Goal: Navigation & Orientation: Find specific page/section

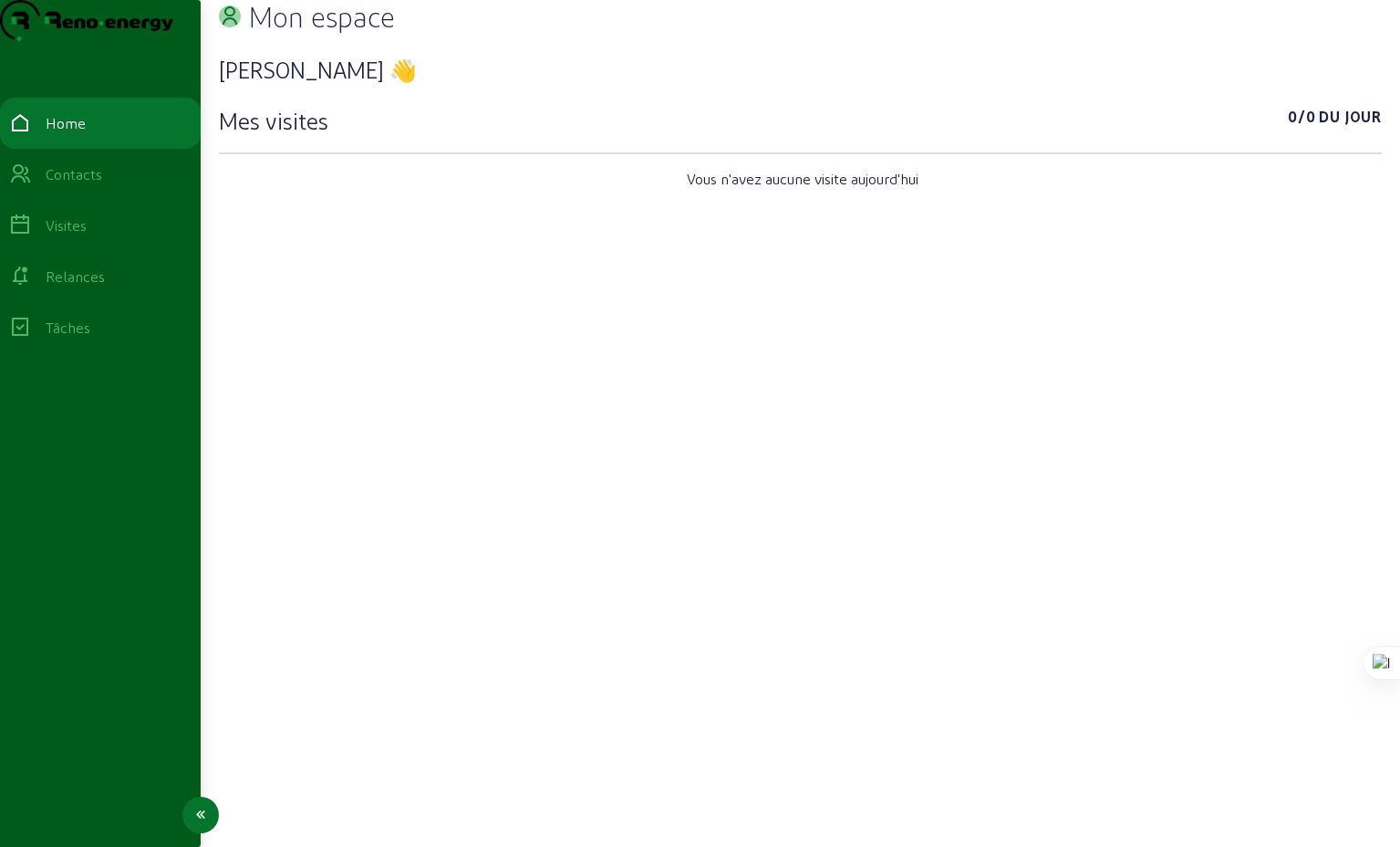
click at [87, 236] on div "Visites" at bounding box center [66, 226] width 41 height 22
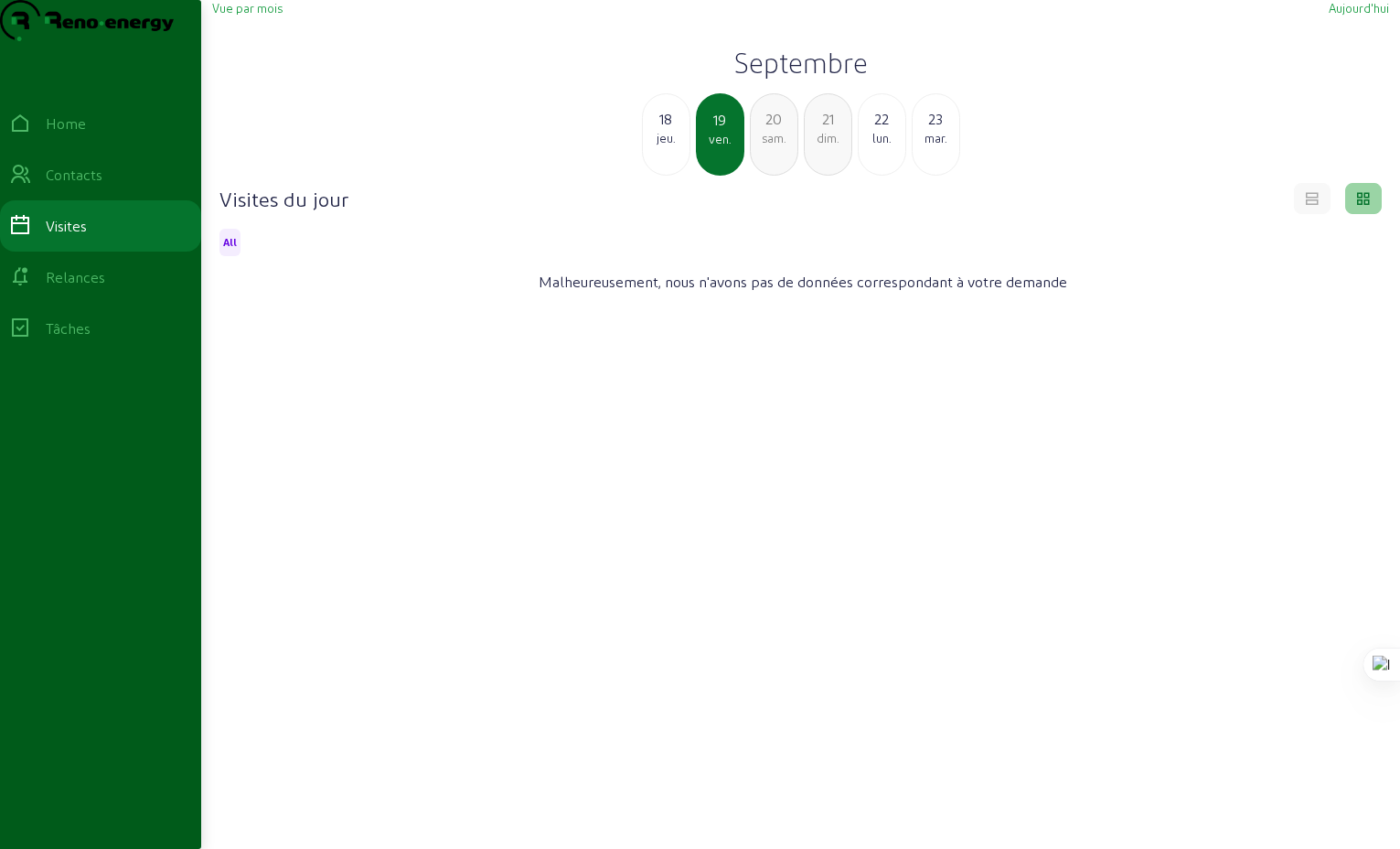
click at [666, 147] on div "jeu." at bounding box center [667, 138] width 47 height 16
click at [667, 147] on div "mer." at bounding box center [667, 138] width 47 height 16
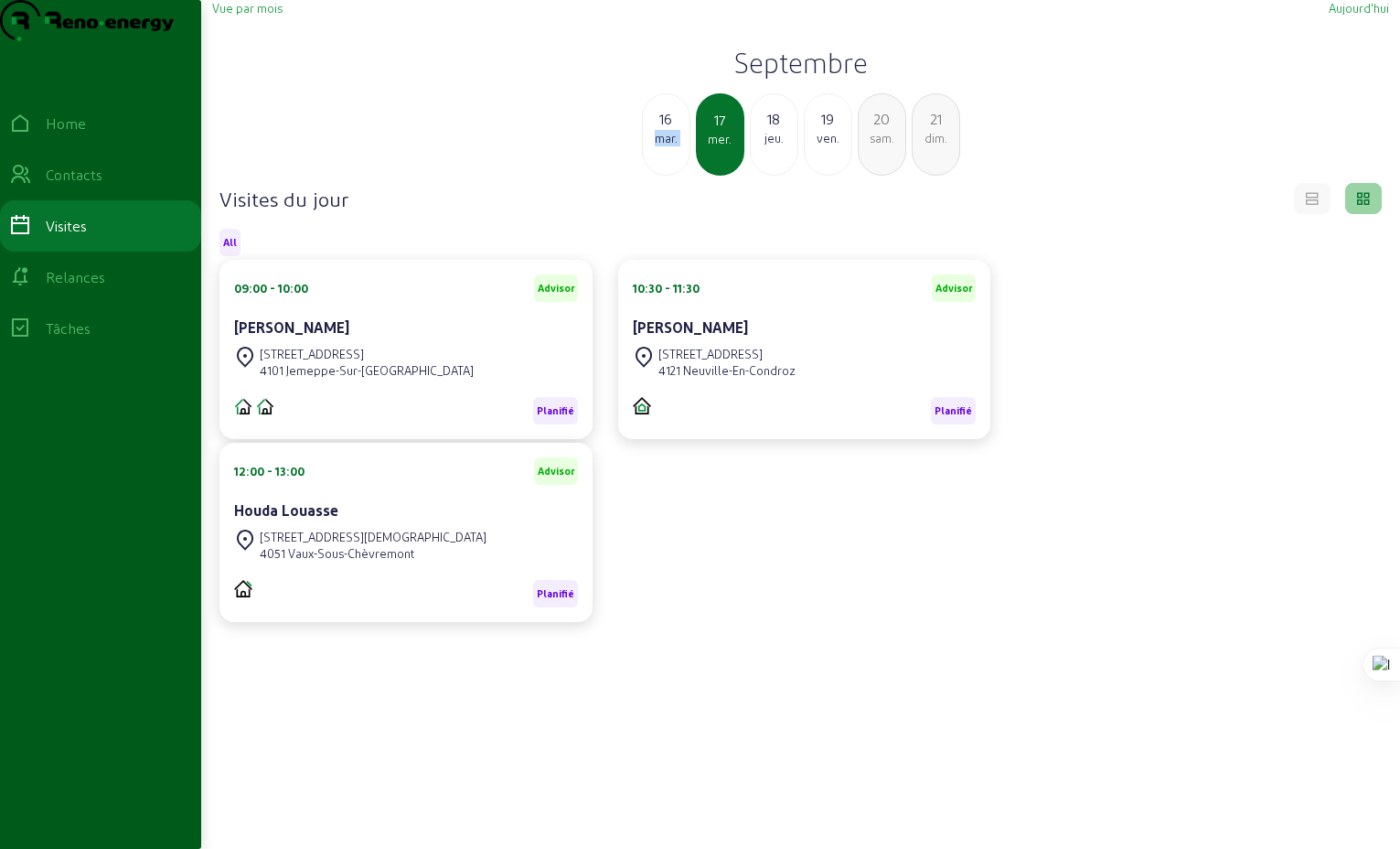
click at [667, 147] on div "mar." at bounding box center [667, 138] width 47 height 16
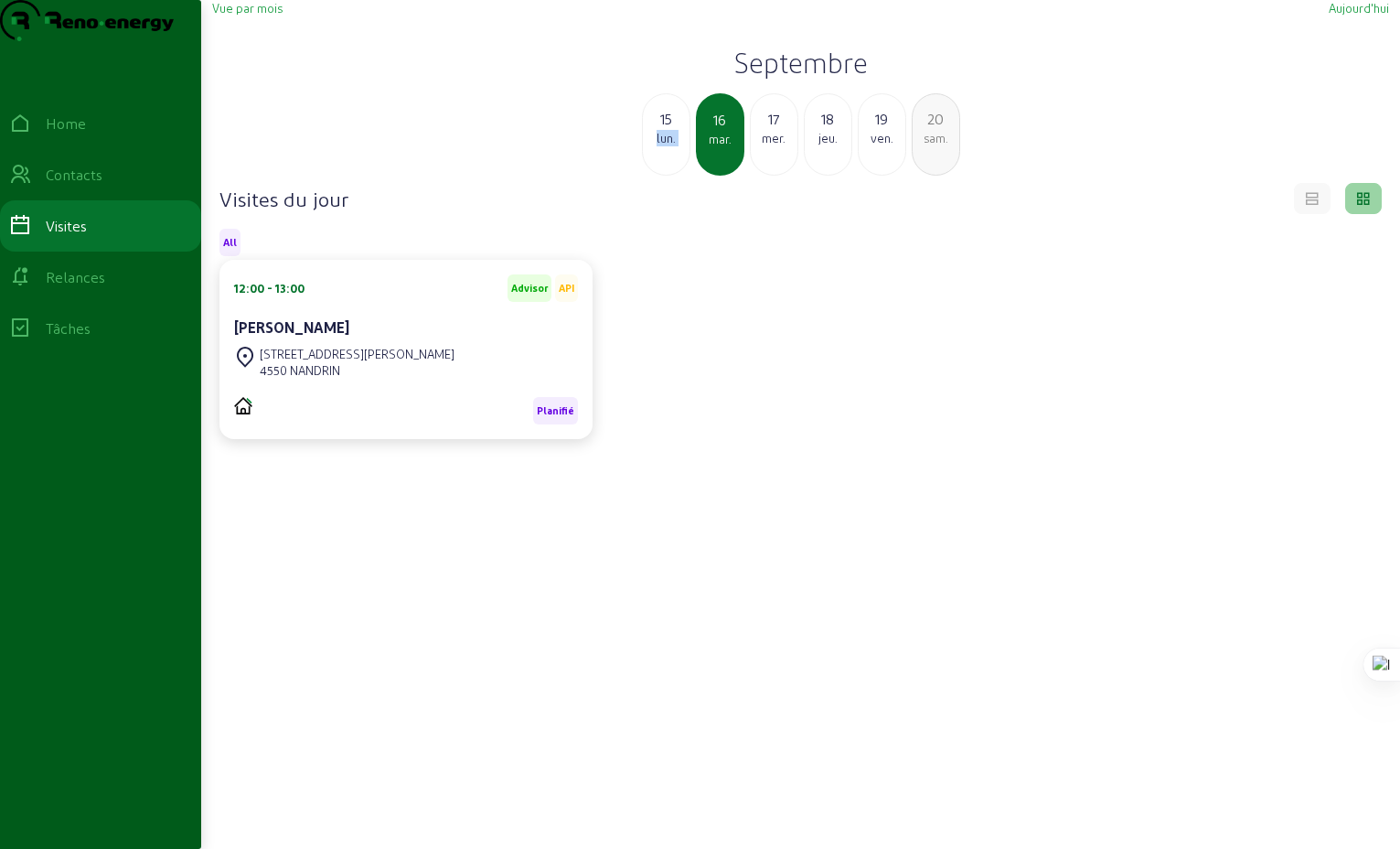
click at [667, 147] on div "lun." at bounding box center [667, 138] width 47 height 16
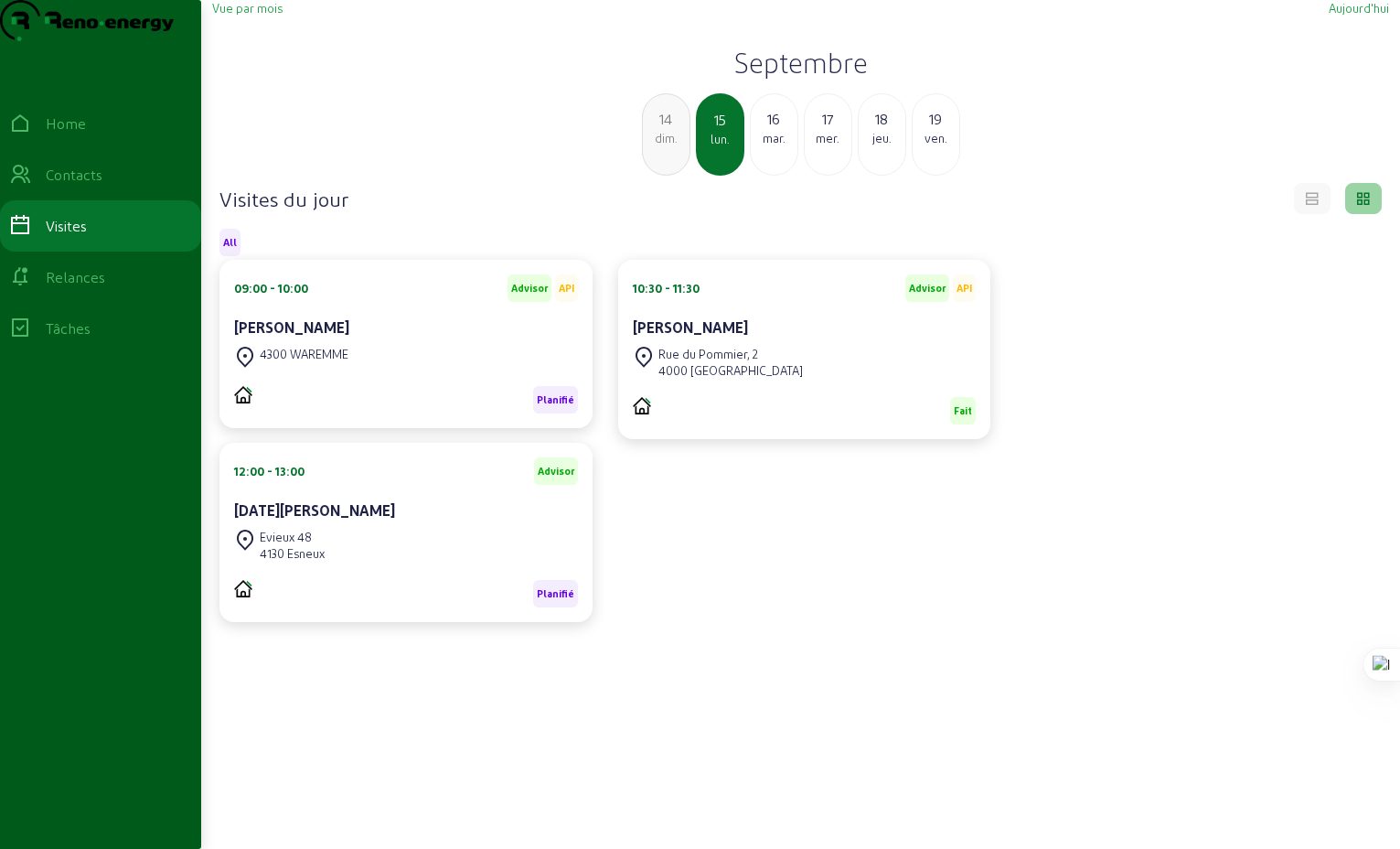
click at [667, 147] on div "dim." at bounding box center [667, 138] width 47 height 16
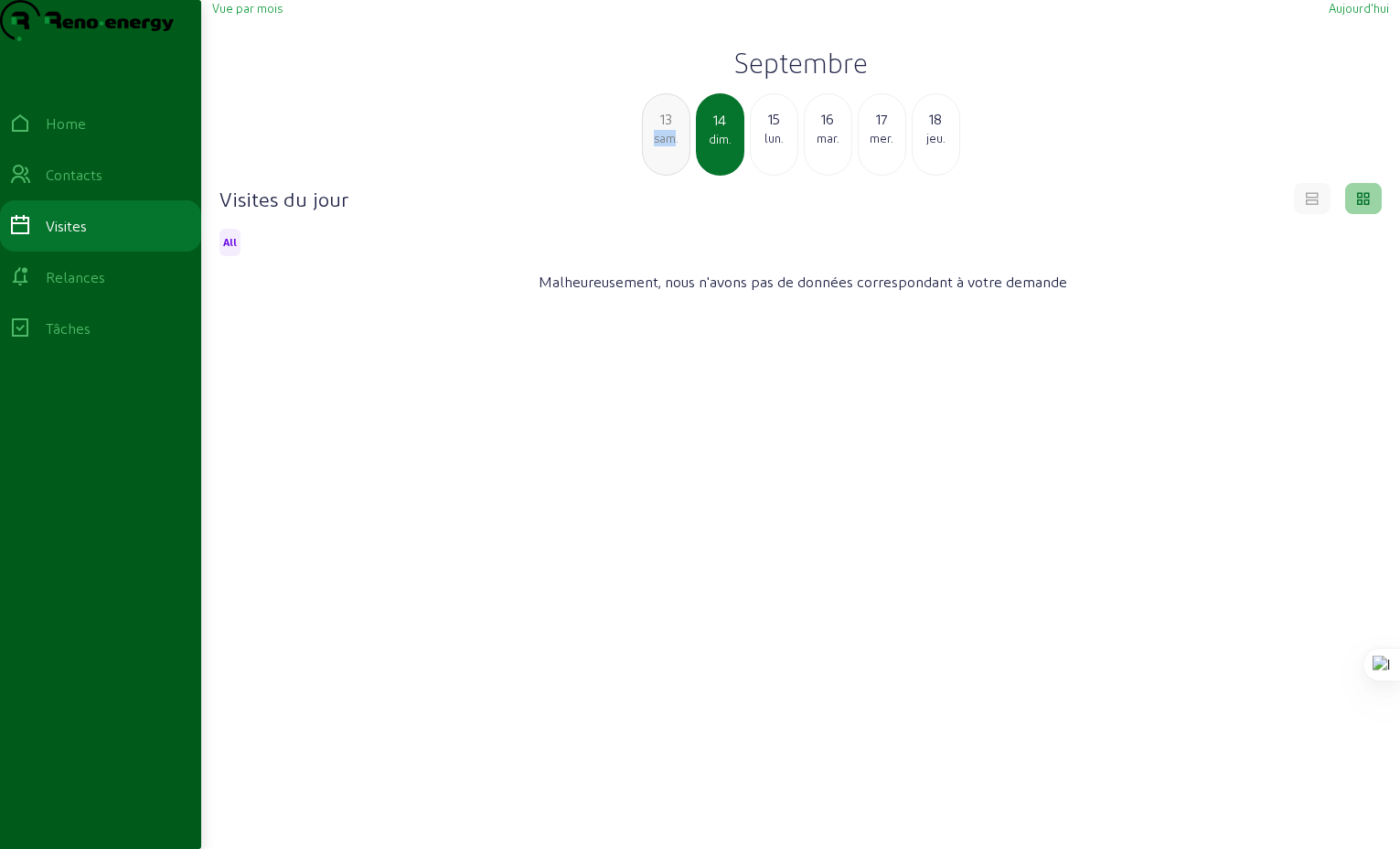
click at [667, 147] on div "sam." at bounding box center [667, 138] width 47 height 16
click at [667, 147] on div "ven." at bounding box center [667, 138] width 47 height 16
click at [667, 147] on div "jeu." at bounding box center [667, 138] width 47 height 16
click at [667, 147] on div "mer." at bounding box center [667, 138] width 47 height 16
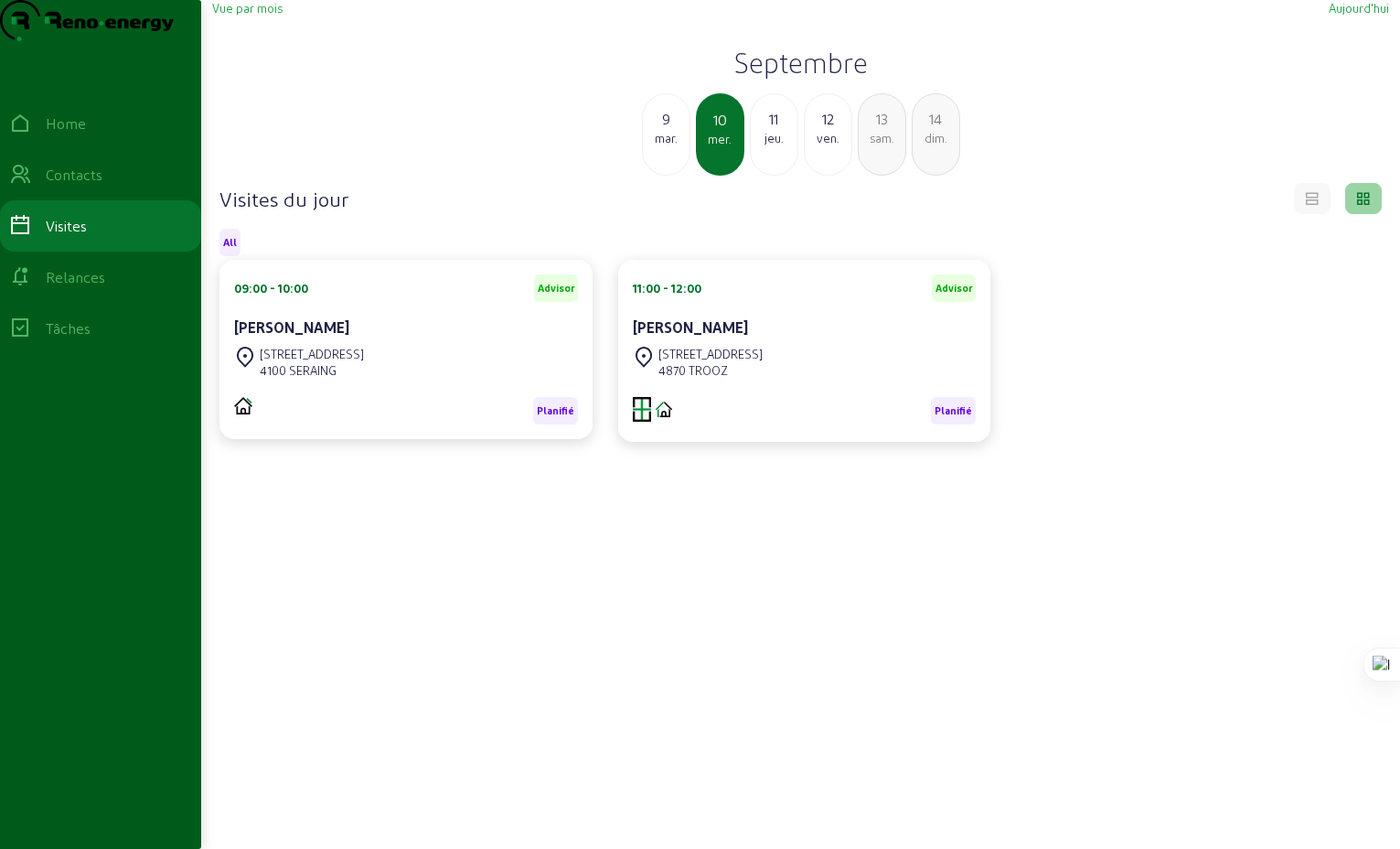
click at [667, 147] on div "mar." at bounding box center [667, 138] width 47 height 16
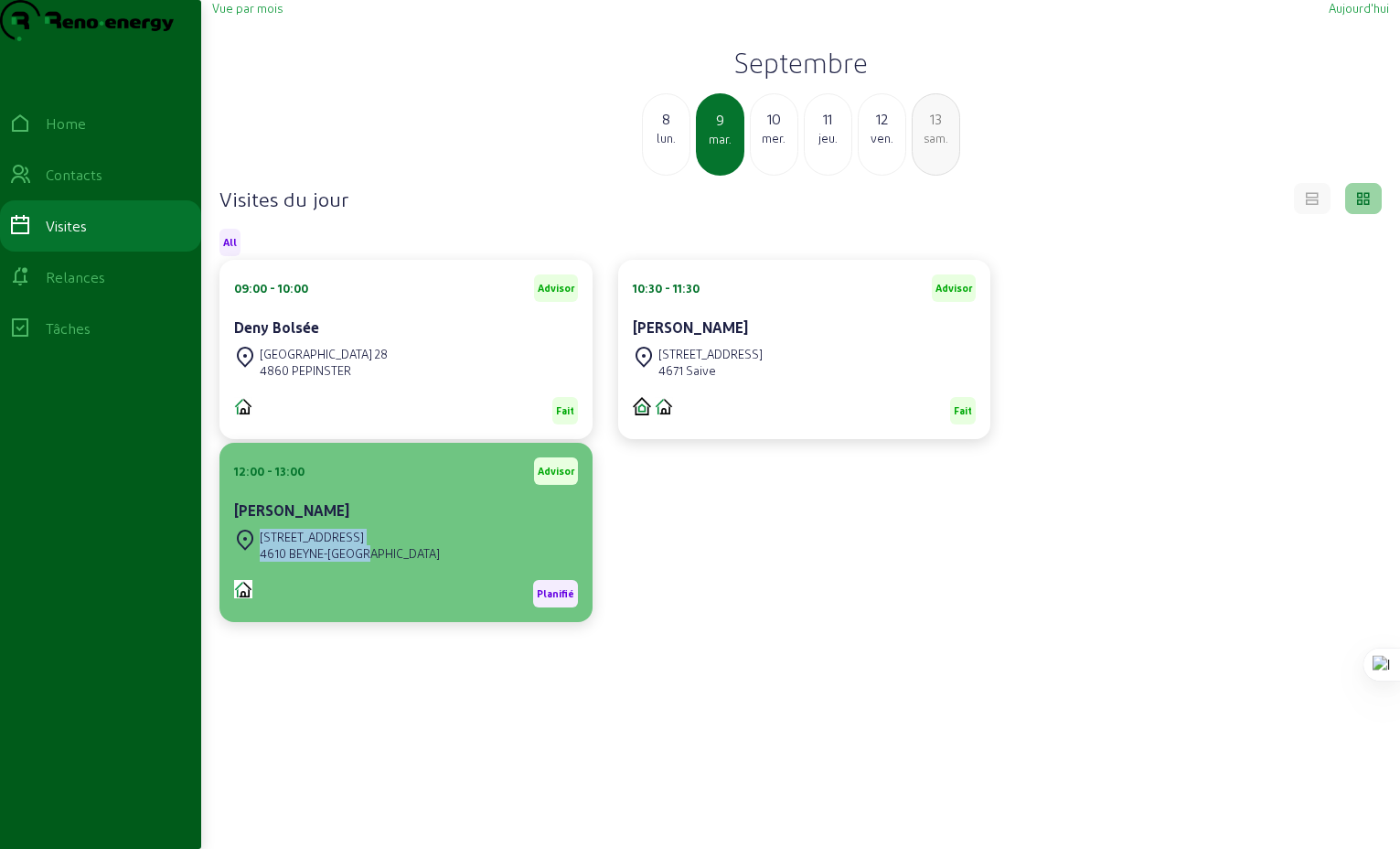
drag, startPoint x: 393, startPoint y: 592, endPoint x: 264, endPoint y: 571, distance: 130.7
click at [264, 566] on div "[STREET_ADDRESS]" at bounding box center [406, 544] width 343 height 40
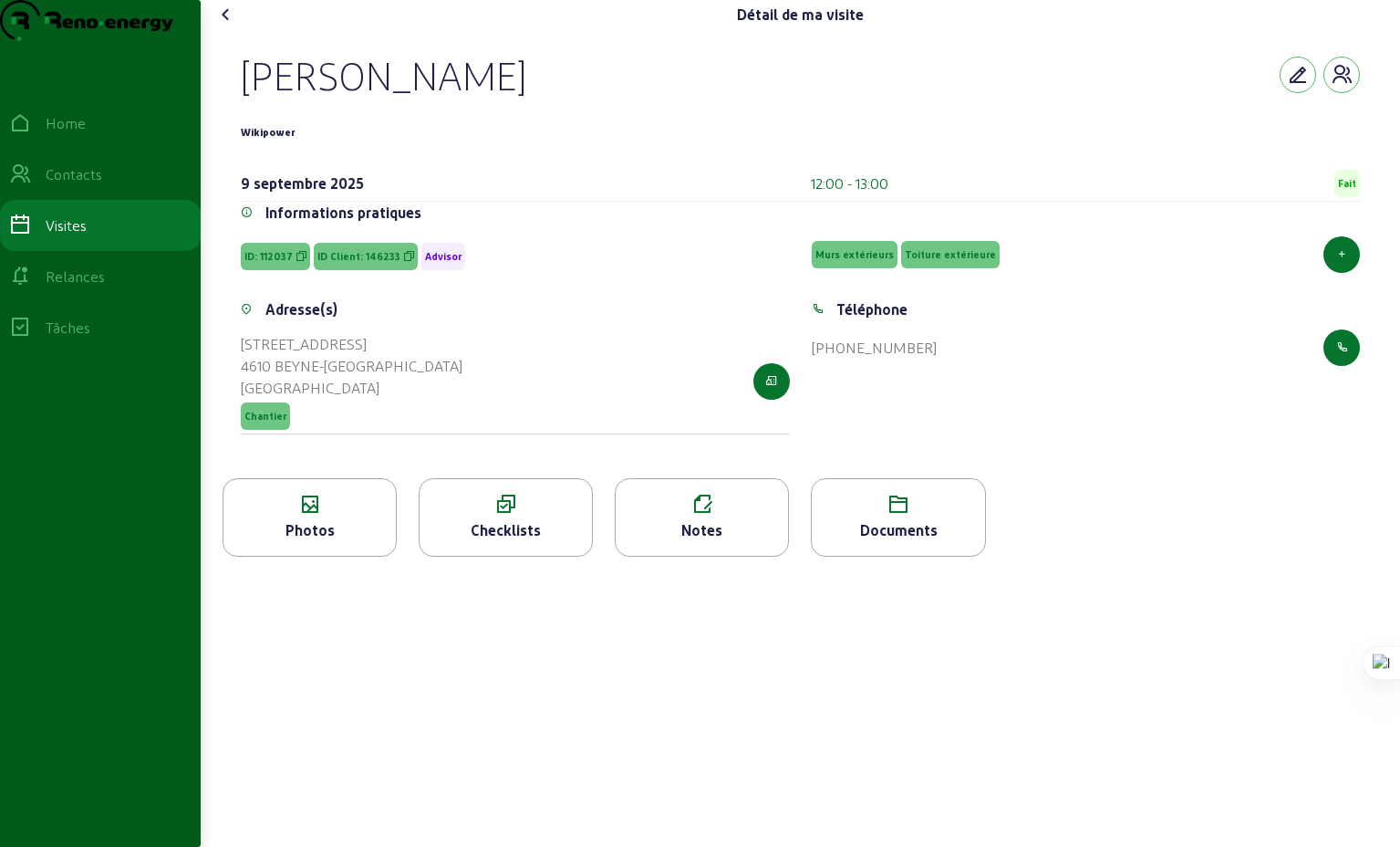
click at [225, 25] on icon at bounding box center [225, 15] width 22 height 22
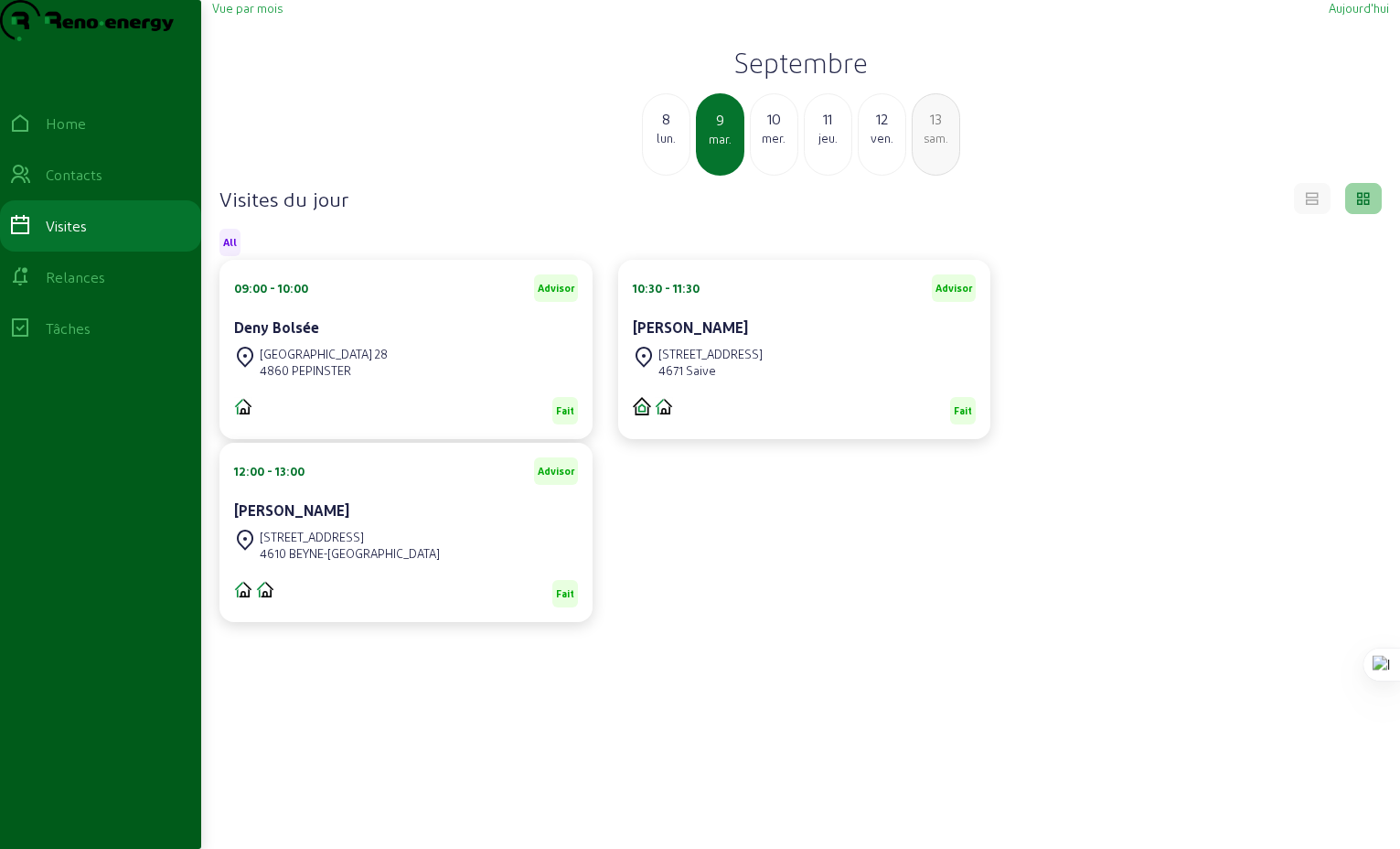
click at [776, 147] on div "mer." at bounding box center [774, 138] width 47 height 16
